Goal: Information Seeking & Learning: Understand process/instructions

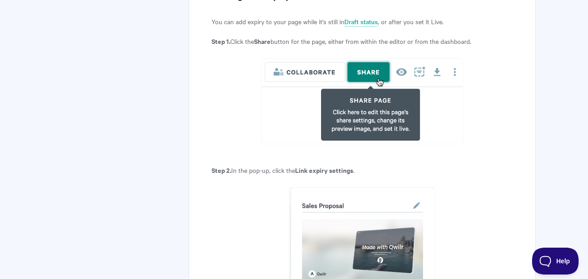
scroll to position [402, 0]
click at [287, 111] on img at bounding box center [362, 101] width 202 height 86
click at [367, 80] on img at bounding box center [362, 101] width 202 height 86
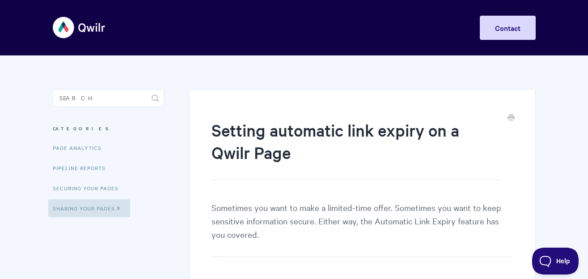
scroll to position [179, 0]
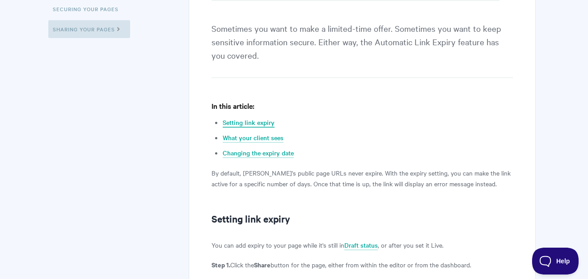
click at [236, 123] on link "Setting link expiry" at bounding box center [249, 123] width 52 height 10
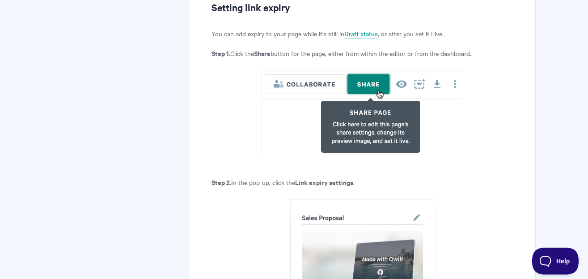
click at [376, 81] on img at bounding box center [362, 113] width 202 height 86
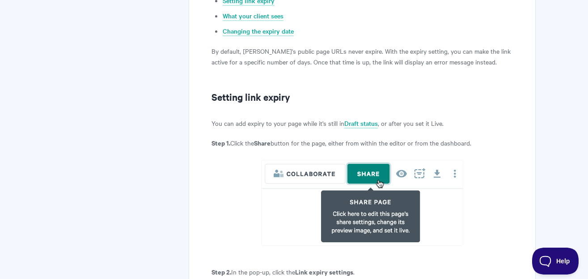
scroll to position [77, 0]
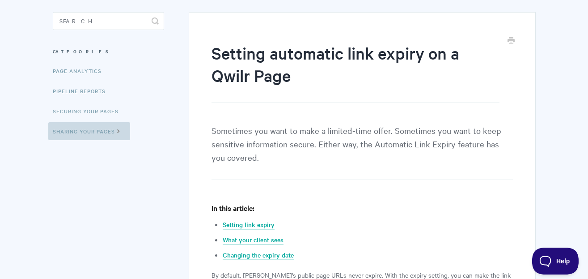
click at [84, 132] on link "Sharing Your Pages" at bounding box center [89, 131] width 82 height 18
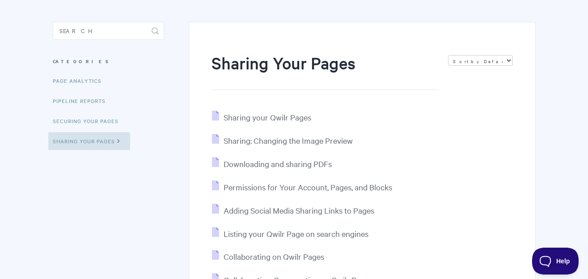
scroll to position [89, 0]
